Goal: Information Seeking & Learning: Learn about a topic

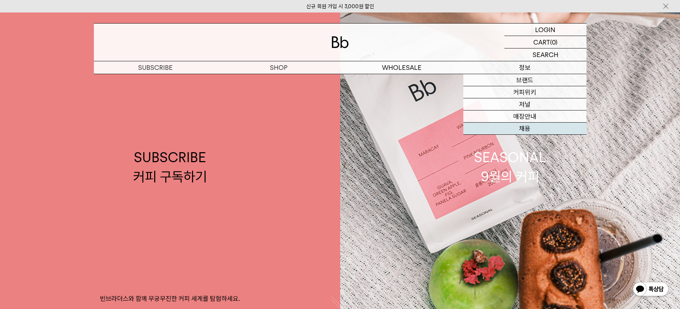
click at [528, 130] on link "채용" at bounding box center [524, 129] width 123 height 12
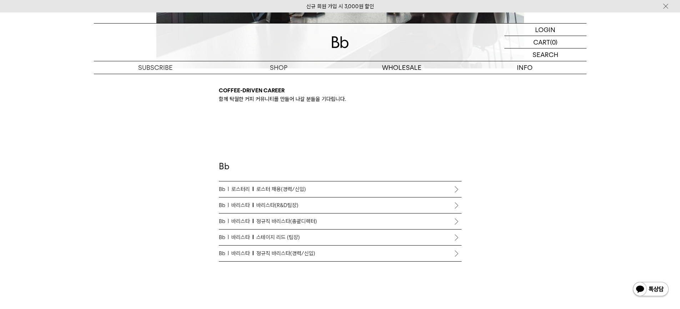
scroll to position [357, 0]
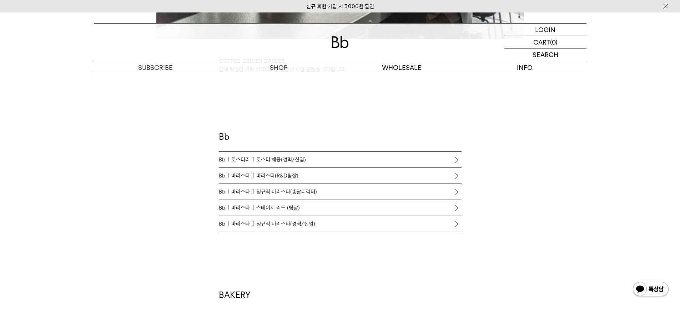
click at [277, 176] on span "바리스타(R&D팀장)" at bounding box center [277, 176] width 42 height 9
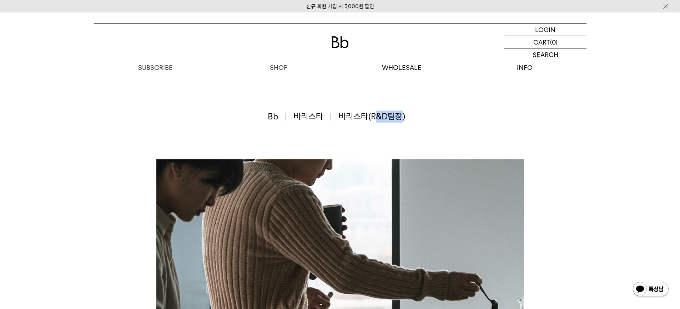
drag, startPoint x: 374, startPoint y: 118, endPoint x: 403, endPoint y: 117, distance: 28.6
click at [402, 118] on span "바리스타(R&D팀장)" at bounding box center [371, 117] width 67 height 12
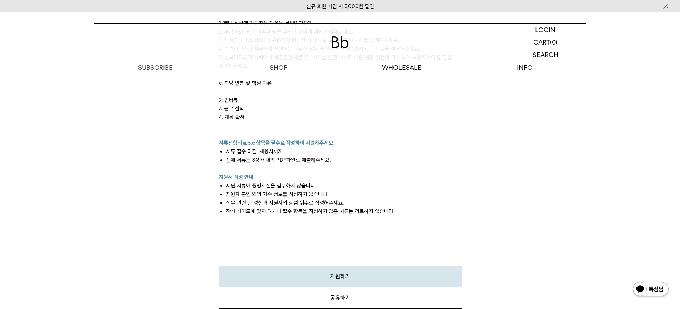
scroll to position [821, 0]
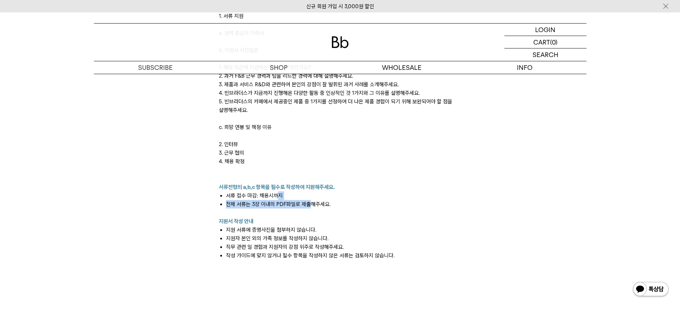
drag, startPoint x: 275, startPoint y: 199, endPoint x: 323, endPoint y: 206, distance: 48.3
click at [309, 207] on ul "서류 접수 마감: 채용시까지 전체 서류는 3장 이내의 PDF파일로 제출해주세요." at bounding box center [340, 200] width 243 height 17
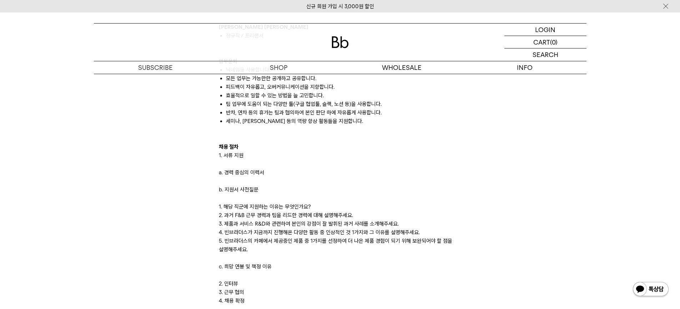
scroll to position [678, 0]
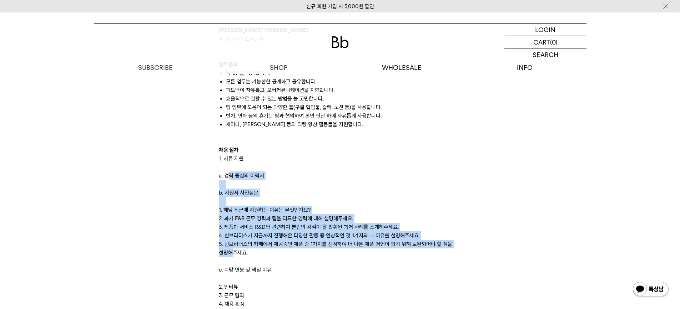
drag, startPoint x: 224, startPoint y: 174, endPoint x: 444, endPoint y: 241, distance: 229.2
click at [456, 246] on div "Leading Coffee Community 빈브라더스는 커피로 연결되는 탁월한 커뮤니티를 만들어 나갑니다. 빈브라더스의 * 스테이지 *바리스…" at bounding box center [340, 94] width 243 height 617
click at [456, 186] on p at bounding box center [340, 184] width 243 height 9
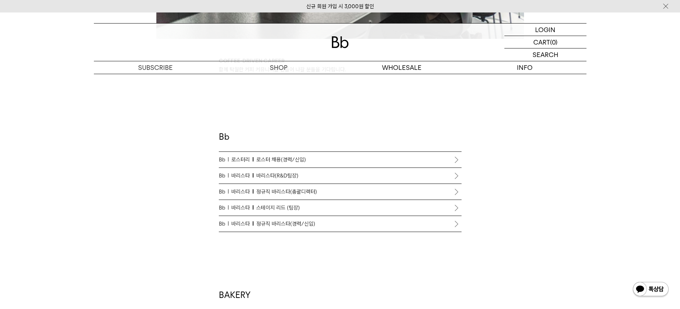
click at [289, 226] on span "정규직 바리스타(경력/신입)" at bounding box center [285, 224] width 59 height 9
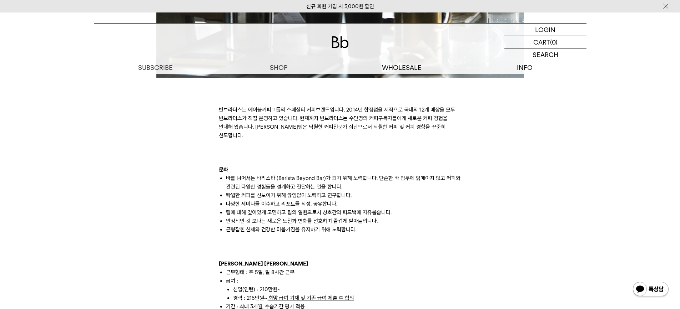
scroll to position [428, 0]
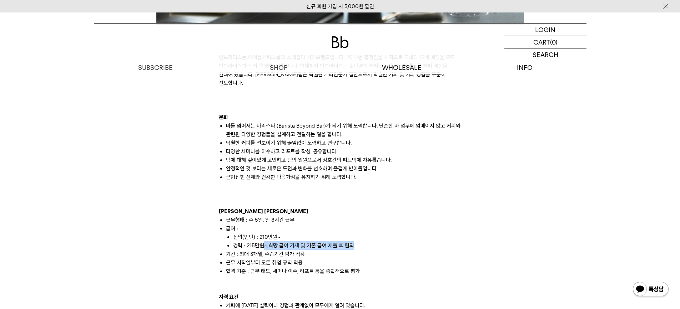
drag, startPoint x: 263, startPoint y: 236, endPoint x: 364, endPoint y: 243, distance: 100.8
click at [354, 242] on li "경력 : 215만원~, 희망 급여 기재 및 기존 급여 제출 후 협의" at bounding box center [347, 246] width 228 height 9
click at [367, 259] on li "근무 시작일부터 모든 취업 규칙 적용" at bounding box center [344, 263] width 236 height 9
drag, startPoint x: 240, startPoint y: 237, endPoint x: 270, endPoint y: 238, distance: 30.4
click at [338, 242] on li "경력 : 215만원~, 희망 급여 기재 및 기존 급여 제출 후 협의" at bounding box center [347, 246] width 228 height 9
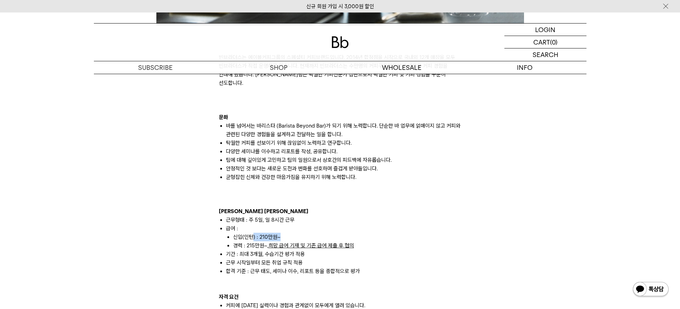
drag, startPoint x: 254, startPoint y: 226, endPoint x: 280, endPoint y: 229, distance: 26.2
click at [280, 233] on li "신입(인턴) : 210만원~" at bounding box center [347, 237] width 228 height 9
drag, startPoint x: 249, startPoint y: 238, endPoint x: 313, endPoint y: 237, distance: 63.5
click at [313, 242] on li "경력 : 215만원~, 희망 급여 기재 및 기존 급여 제출 후 협의" at bounding box center [347, 246] width 228 height 9
drag, startPoint x: 328, startPoint y: 239, endPoint x: 300, endPoint y: 239, distance: 27.5
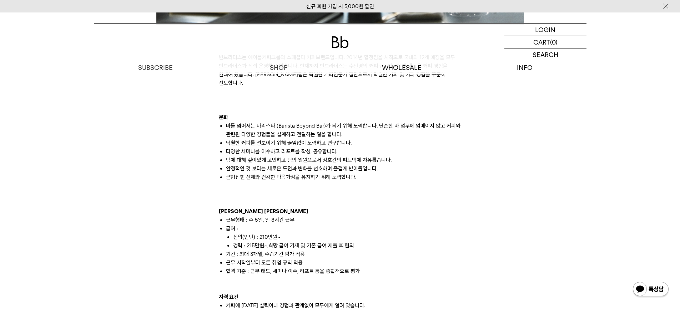
click at [312, 243] on u "희망 급여 기재 및 기존 급여 제출 후 협의" at bounding box center [311, 246] width 86 height 6
click at [267, 242] on li "경력 : 215만원~, 희망 급여 기재 및 기존 급여 제출 후 협의" at bounding box center [347, 246] width 228 height 9
drag, startPoint x: 287, startPoint y: 238, endPoint x: 361, endPoint y: 242, distance: 73.7
click at [360, 242] on li "경력 : 215만원~, 희망 급여 기재 및 기존 급여 제출 후 협의" at bounding box center [347, 246] width 228 height 9
click at [362, 250] on li "기간 : 최대 3개월, 수습기간 평가 적용" at bounding box center [344, 254] width 236 height 9
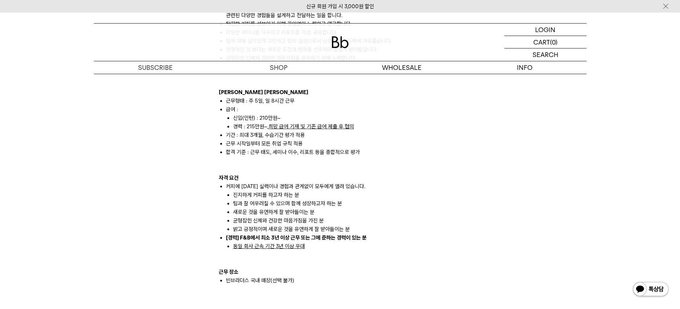
scroll to position [535, 0]
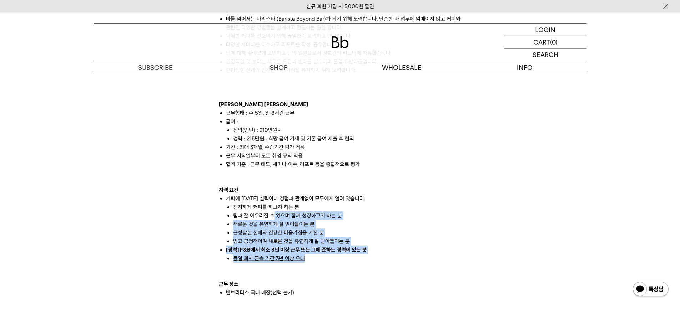
drag, startPoint x: 274, startPoint y: 204, endPoint x: 360, endPoint y: 248, distance: 96.9
click at [360, 248] on ul "커피에 대한 실력이나 경험과 관계없이 모두에게 열려 있습니다. 진지하게 커피를 하고자 하는 분 팀과 잘 어우러질 수 있으며 함께 성장하고자 하…" at bounding box center [340, 228] width 243 height 69
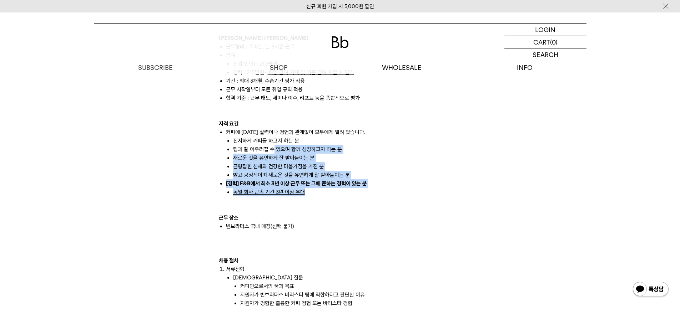
scroll to position [607, 0]
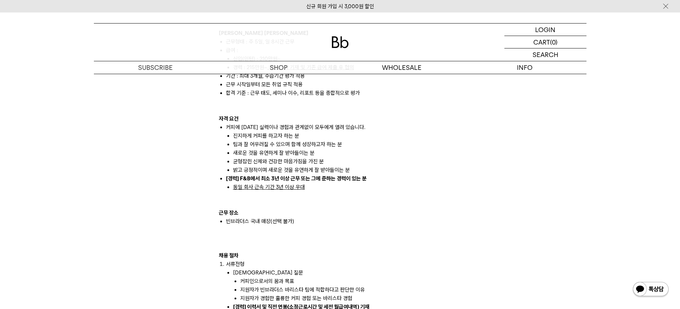
click at [445, 200] on p at bounding box center [340, 204] width 243 height 9
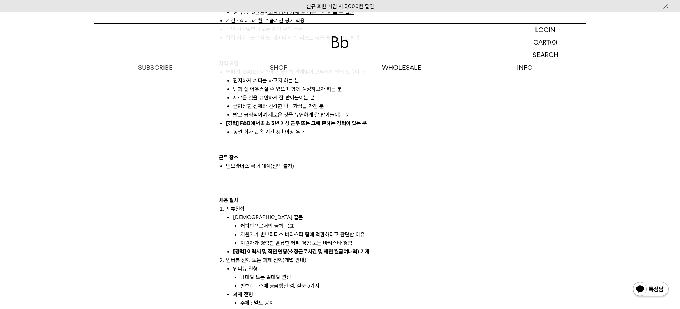
scroll to position [678, 0]
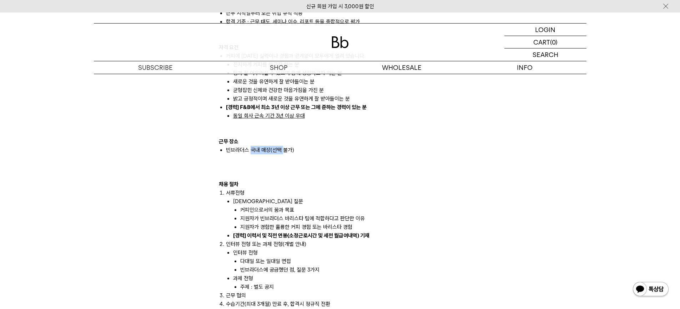
drag, startPoint x: 250, startPoint y: 142, endPoint x: 283, endPoint y: 142, distance: 32.8
click at [283, 146] on li "빈브라더스 국내 매장(선택 불가)" at bounding box center [344, 154] width 236 height 17
click at [316, 146] on li "빈브라더스 국내 매장(선택 불가)" at bounding box center [344, 154] width 236 height 17
click at [312, 146] on li "빈브라더스 국내 매장(선택 불가)" at bounding box center [344, 154] width 236 height 17
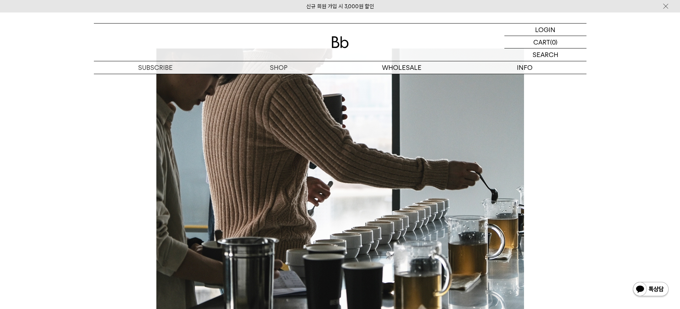
scroll to position [0, 0]
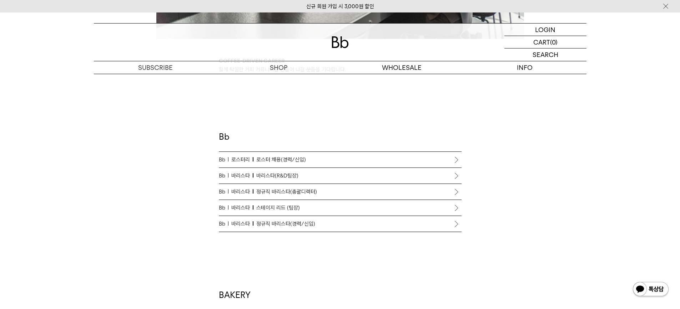
click at [279, 176] on span "바리스타(R&D팀장)" at bounding box center [277, 176] width 42 height 9
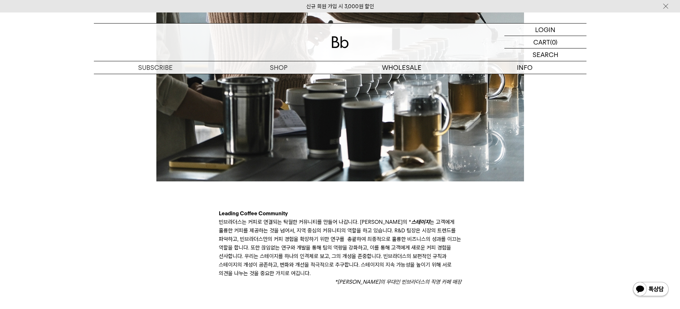
scroll to position [178, 0]
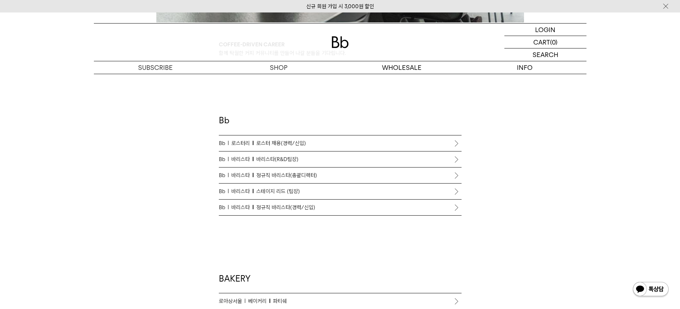
scroll to position [380, 0]
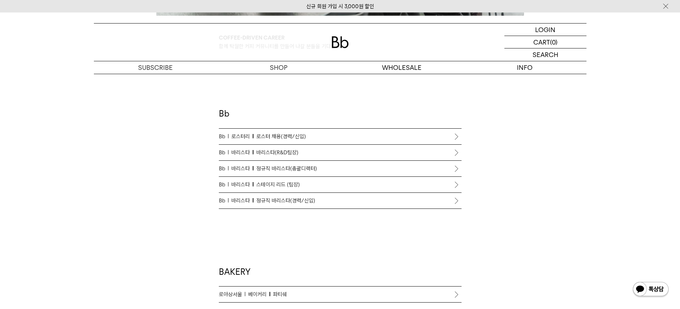
click at [281, 152] on span "바리스타(R&D팀장)" at bounding box center [277, 152] width 42 height 9
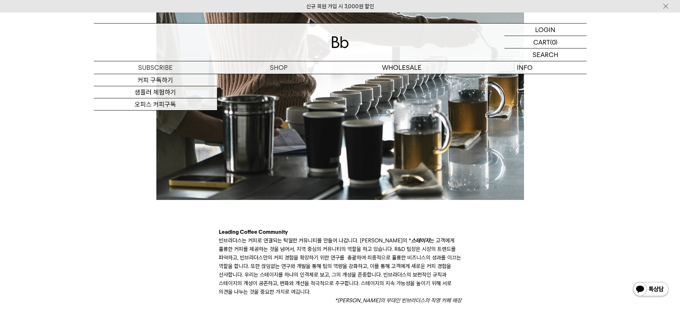
scroll to position [250, 0]
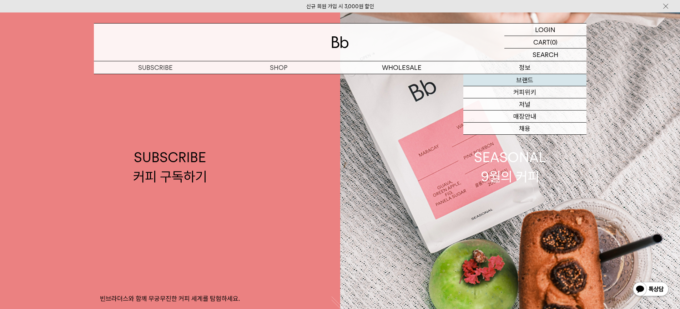
click at [538, 77] on link "브랜드" at bounding box center [524, 80] width 123 height 12
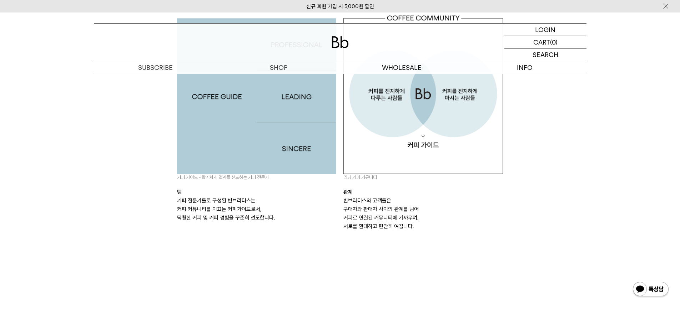
scroll to position [749, 0]
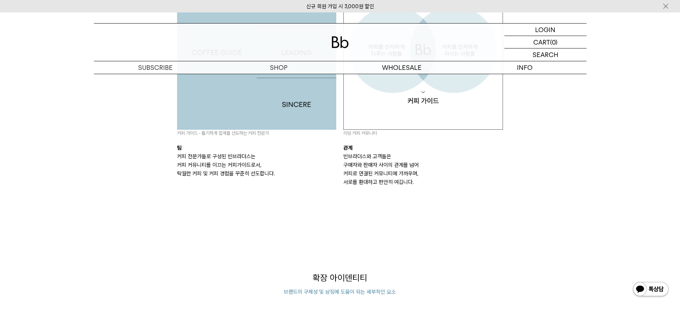
drag, startPoint x: 338, startPoint y: 158, endPoint x: 420, endPoint y: 191, distance: 89.2
click at [420, 191] on div "핵심 아이덴티티 시간을 초월하는 빈브라더스의 핵심 요소 커피 가이드 - 활기차게 업계를 선도하는 커피 전문가 팀 커피 전문가들로 구성된 빈브라…" at bounding box center [339, 70] width 333 height 290
click at [460, 200] on div "핵심 아이덴티티 시간을 초월하는 빈브라더스의 핵심 요소 커피 가이드 - 활기차게 업계를 선도하는 커피 전문가 팀 커피 전문가들로 구성된 빈브라…" at bounding box center [339, 70] width 333 height 290
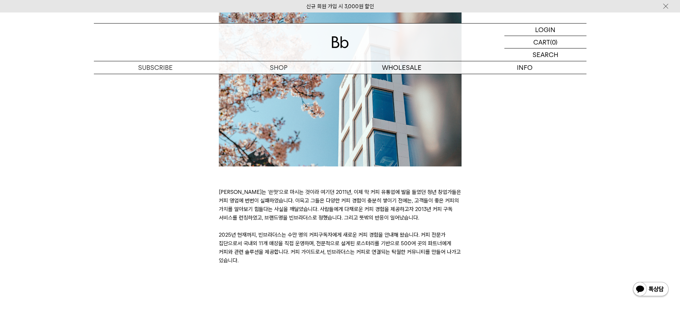
scroll to position [250, 0]
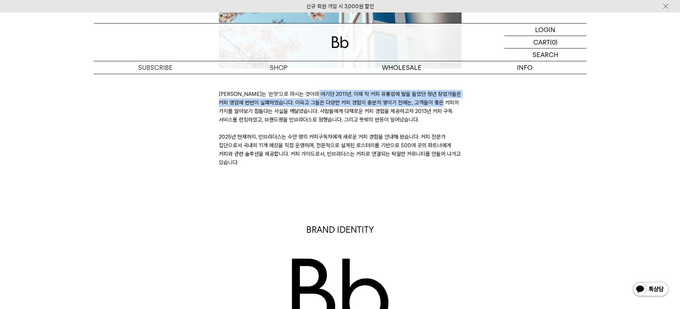
drag, startPoint x: 214, startPoint y: 96, endPoint x: 350, endPoint y: 100, distance: 136.0
click at [350, 100] on div "BRAND STORY 커피는 ‘쓴맛’으로 마시는 것이라 여기던 2011년, 이제 막 커피 유통업에 발을 들였던 청년 창업가들은 커피 영업에 번…" at bounding box center [340, 20] width 500 height 294
click at [233, 98] on p "커피는 ‘쓴맛’으로 마시는 것이라 여기던 2011년, 이제 막 커피 유통업에 발을 들였던 청년 창업가들은 커피 영업에 번번이 실패하였습니다. …" at bounding box center [340, 128] width 243 height 77
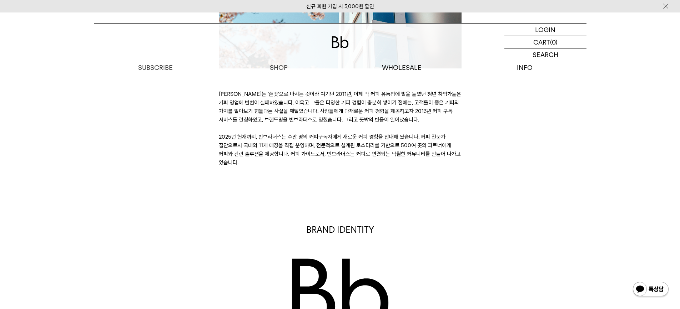
drag, startPoint x: 212, startPoint y: 93, endPoint x: 470, endPoint y: 121, distance: 259.1
click at [468, 117] on div "BRAND STORY 커피는 ‘쓴맛’으로 마시는 것이라 여기던 2011년, 이제 막 커피 유통업에 발을 들였던 청년 창업가들은 커피 영업에 번…" at bounding box center [340, 20] width 500 height 294
click at [480, 137] on div "BRAND STORY 커피는 ‘쓴맛’으로 마시는 것이라 여기던 2011년, 이제 막 커피 유통업에 발을 들였던 청년 창업가들은 커피 영업에 번…" at bounding box center [340, 20] width 500 height 294
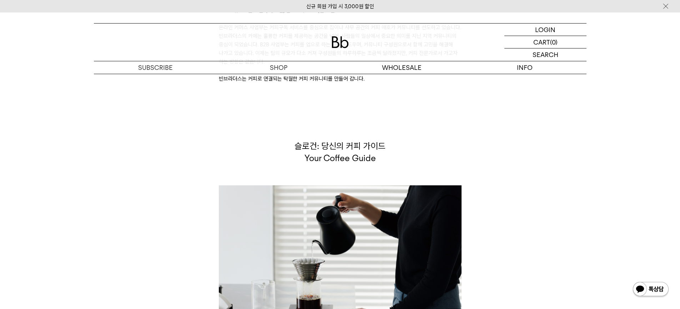
scroll to position [1611, 0]
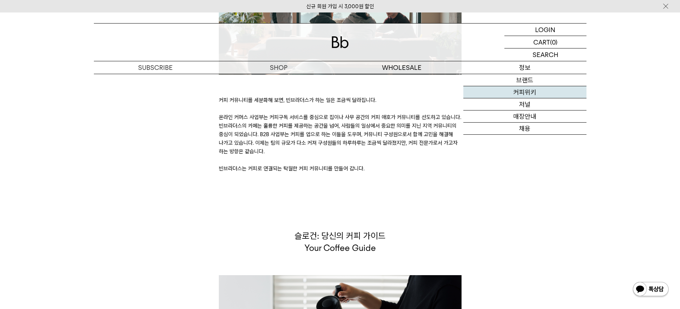
click at [522, 92] on link "커피위키" at bounding box center [524, 92] width 123 height 12
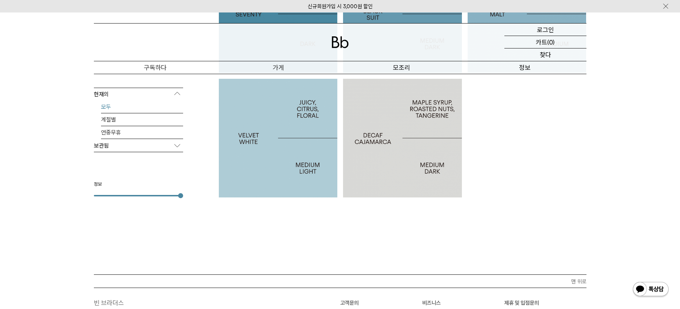
scroll to position [370, 0]
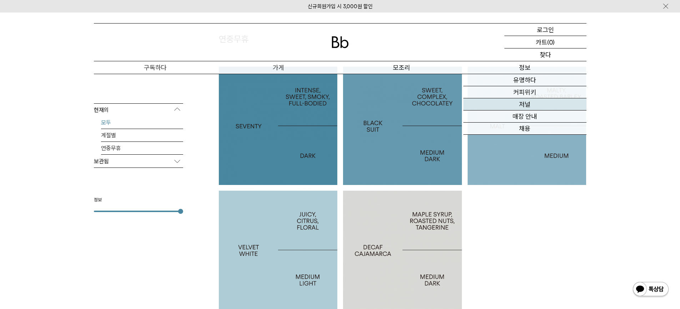
click at [522, 102] on font "저널" at bounding box center [524, 104] width 11 height 7
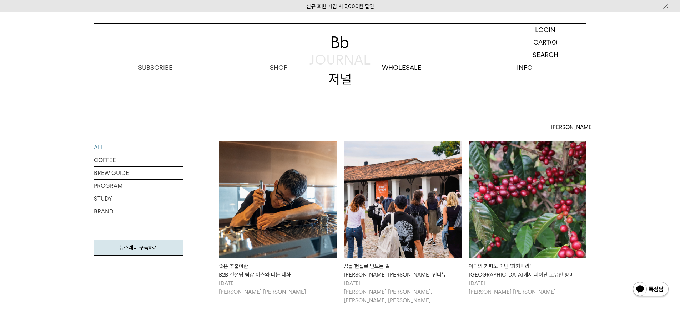
scroll to position [71, 0]
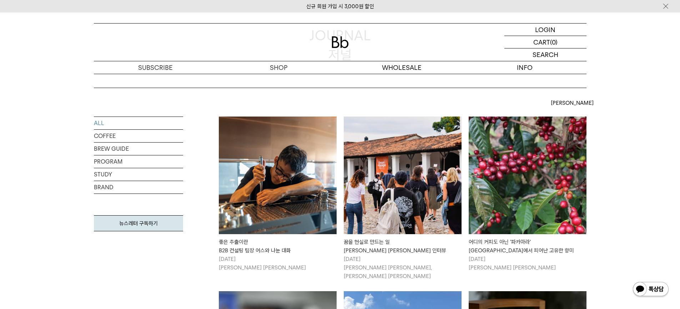
click at [293, 194] on img at bounding box center [278, 176] width 118 height 118
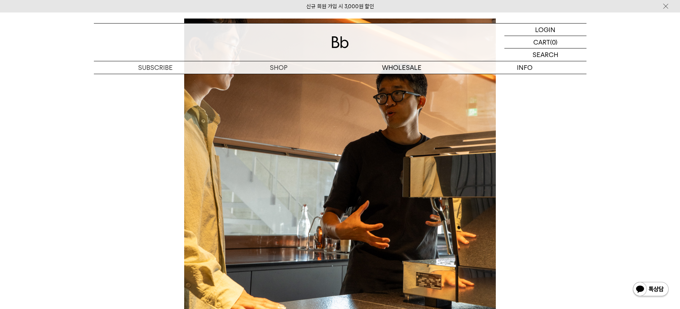
scroll to position [2212, 0]
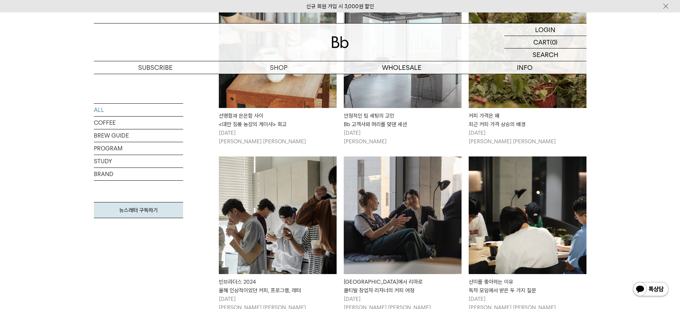
scroll to position [571, 0]
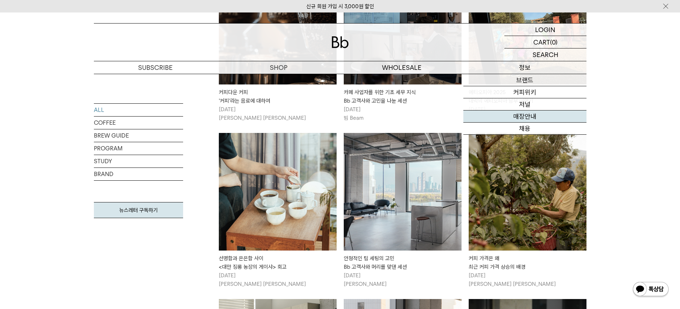
click at [536, 121] on link "매장안내" at bounding box center [524, 117] width 123 height 12
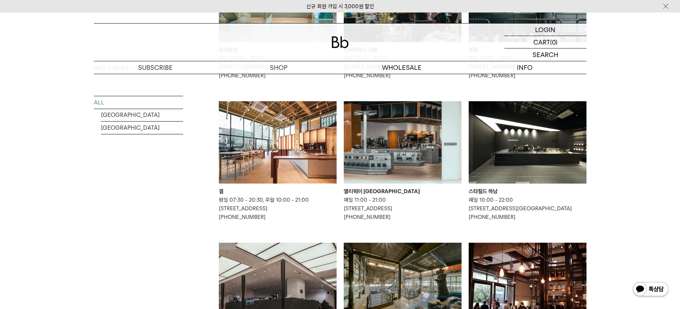
scroll to position [178, 0]
